Goal: Task Accomplishment & Management: Use online tool/utility

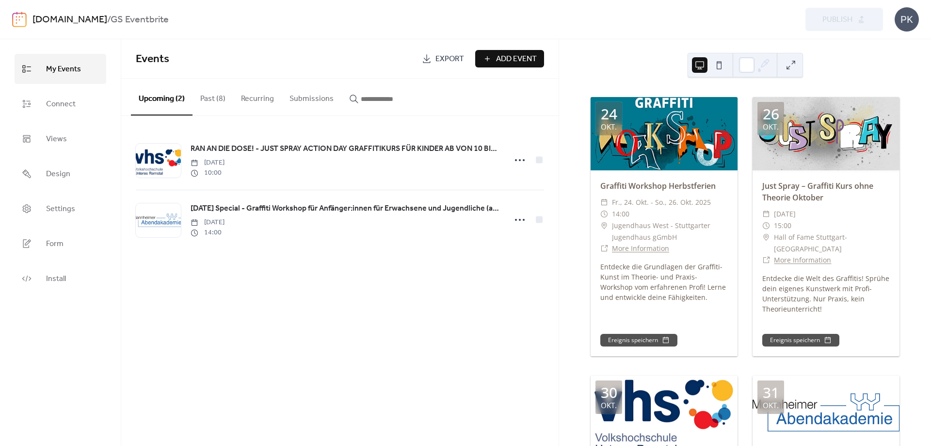
click at [720, 202] on div "​ [DATE] - [DATE]" at bounding box center [664, 202] width 128 height 12
click at [91, 105] on link "Connect" at bounding box center [61, 104] width 92 height 30
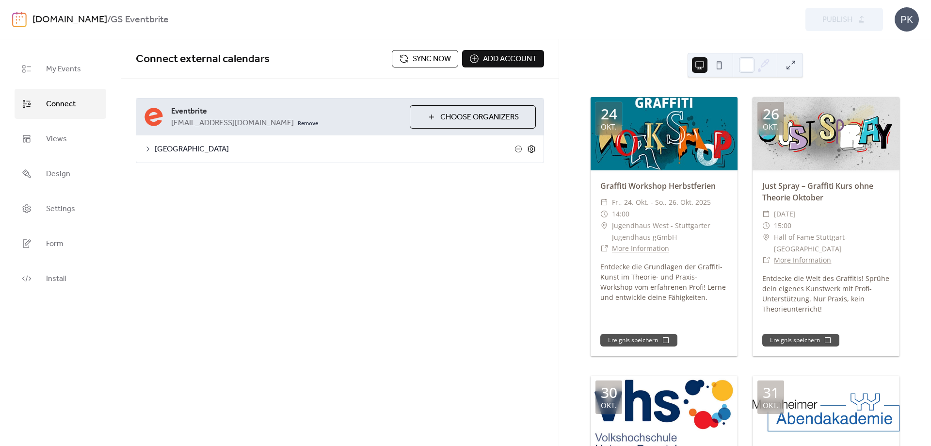
click at [532, 145] on icon at bounding box center [531, 148] width 9 height 9
click at [229, 176] on button "Categories" at bounding box center [218, 174] width 54 height 24
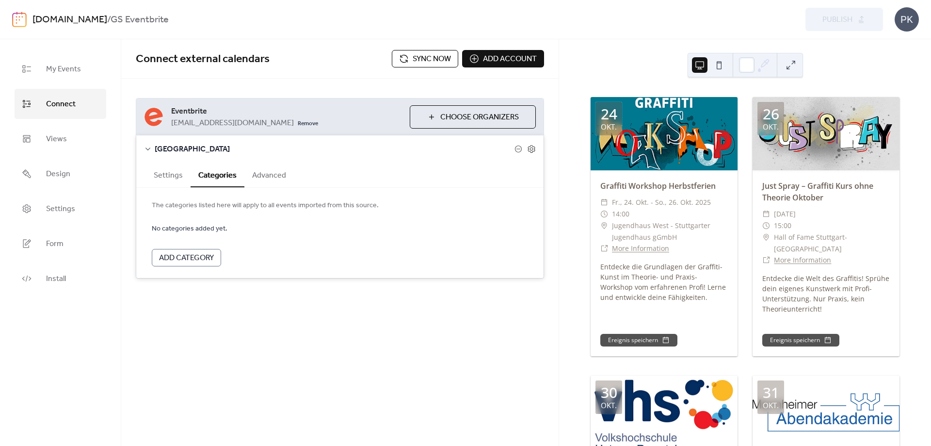
click at [211, 256] on span "Add Category" at bounding box center [186, 258] width 55 height 12
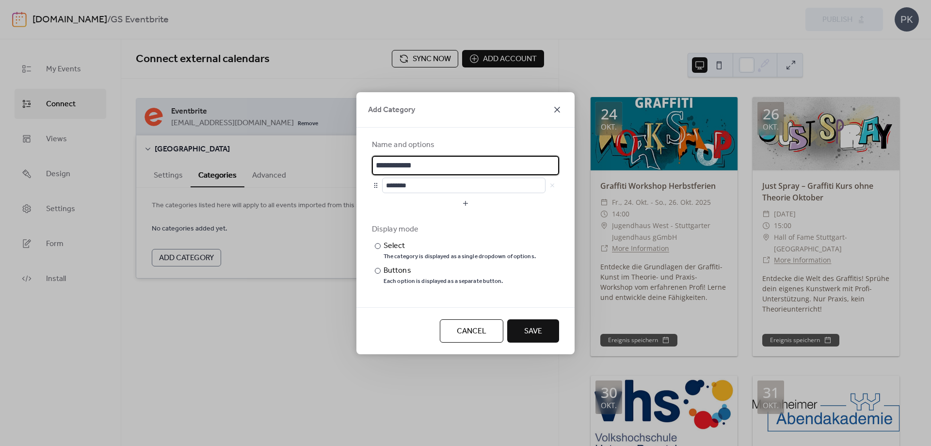
click at [557, 107] on icon at bounding box center [557, 110] width 12 height 12
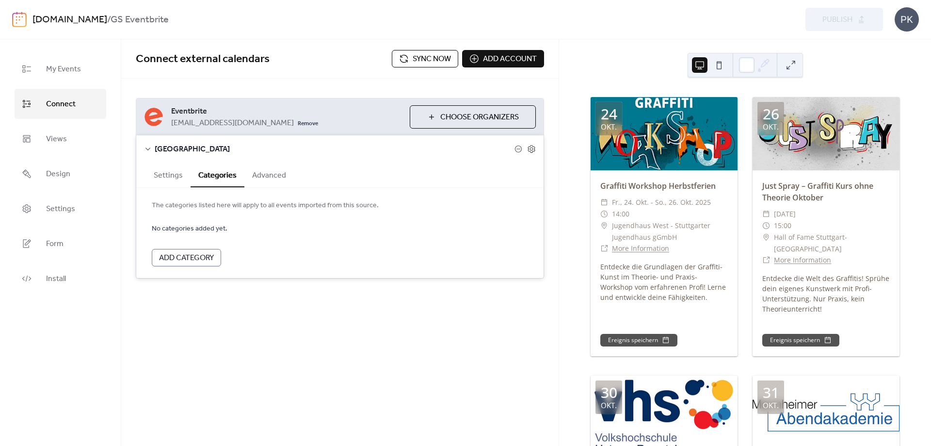
click at [266, 177] on button "Advanced" at bounding box center [268, 174] width 49 height 24
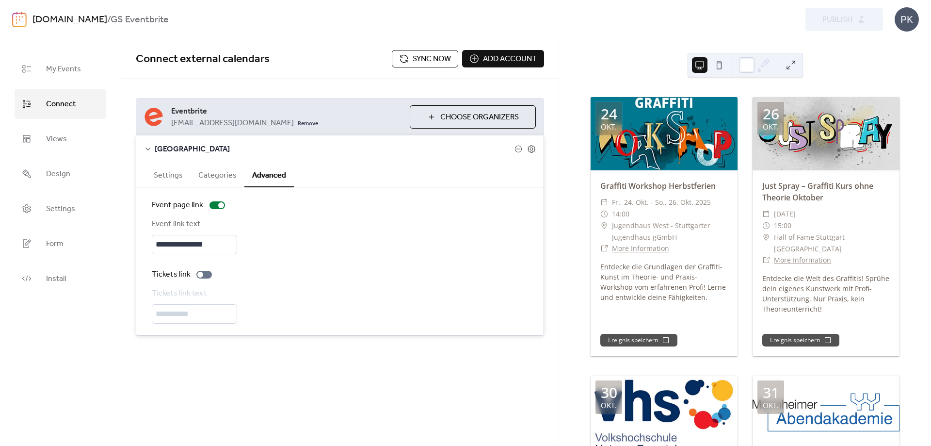
click at [176, 176] on button "Settings" at bounding box center [168, 174] width 45 height 24
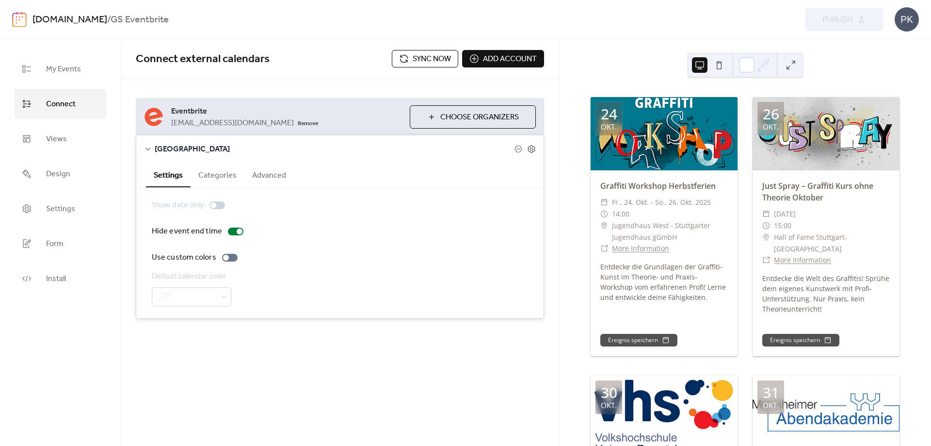
click at [636, 62] on div "[DATE] Graffiti Workshop Herbstferien ​ [DATE] - [DATE] ​ 14:00 ​ Jugendhaus We…" at bounding box center [745, 242] width 372 height 406
